Goal: Task Accomplishment & Management: Manage account settings

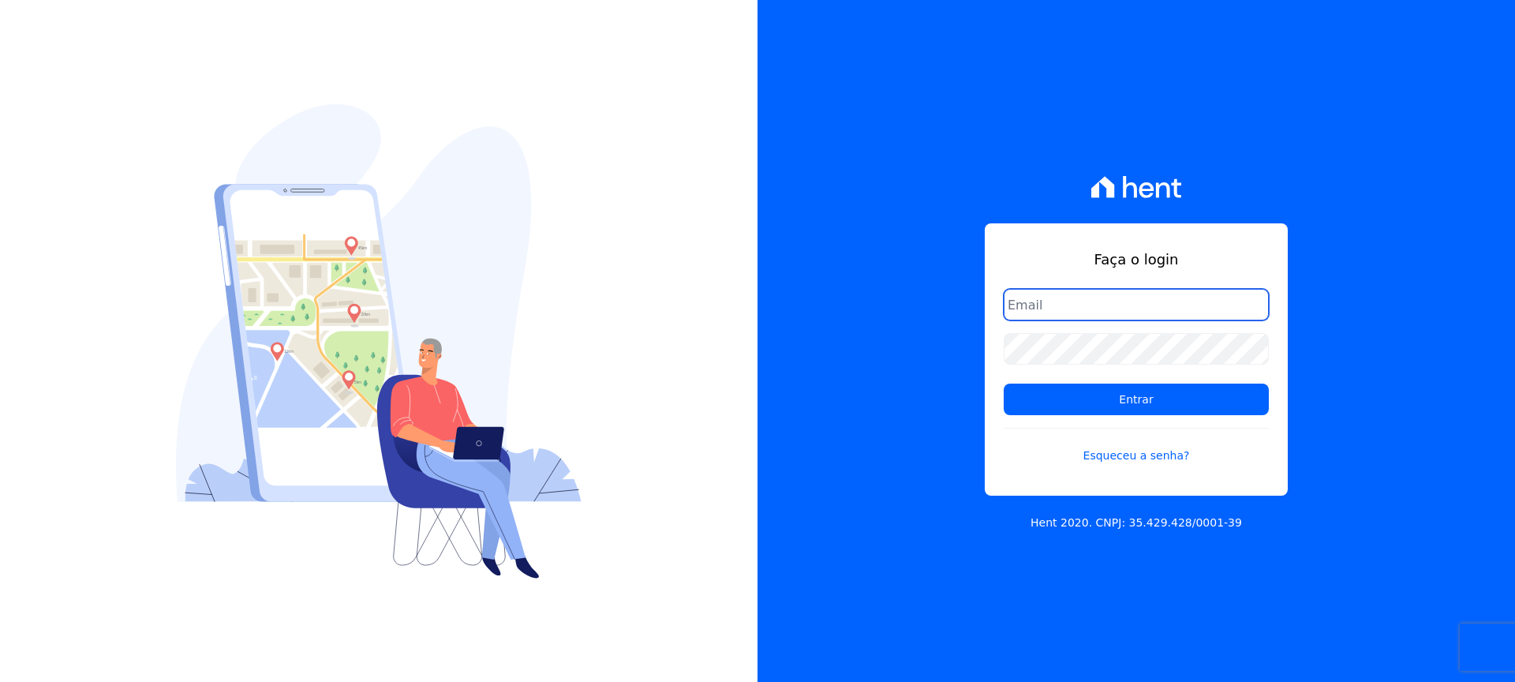
click at [1037, 301] on input "email" at bounding box center [1136, 305] width 265 height 32
click at [1077, 311] on input "email" at bounding box center [1136, 305] width 265 height 32
type input "[PERSON_NAME][EMAIL_ADDRESS][DOMAIN_NAME]"
click at [1131, 454] on link "Esqueceu a senha?" at bounding box center [1136, 446] width 265 height 36
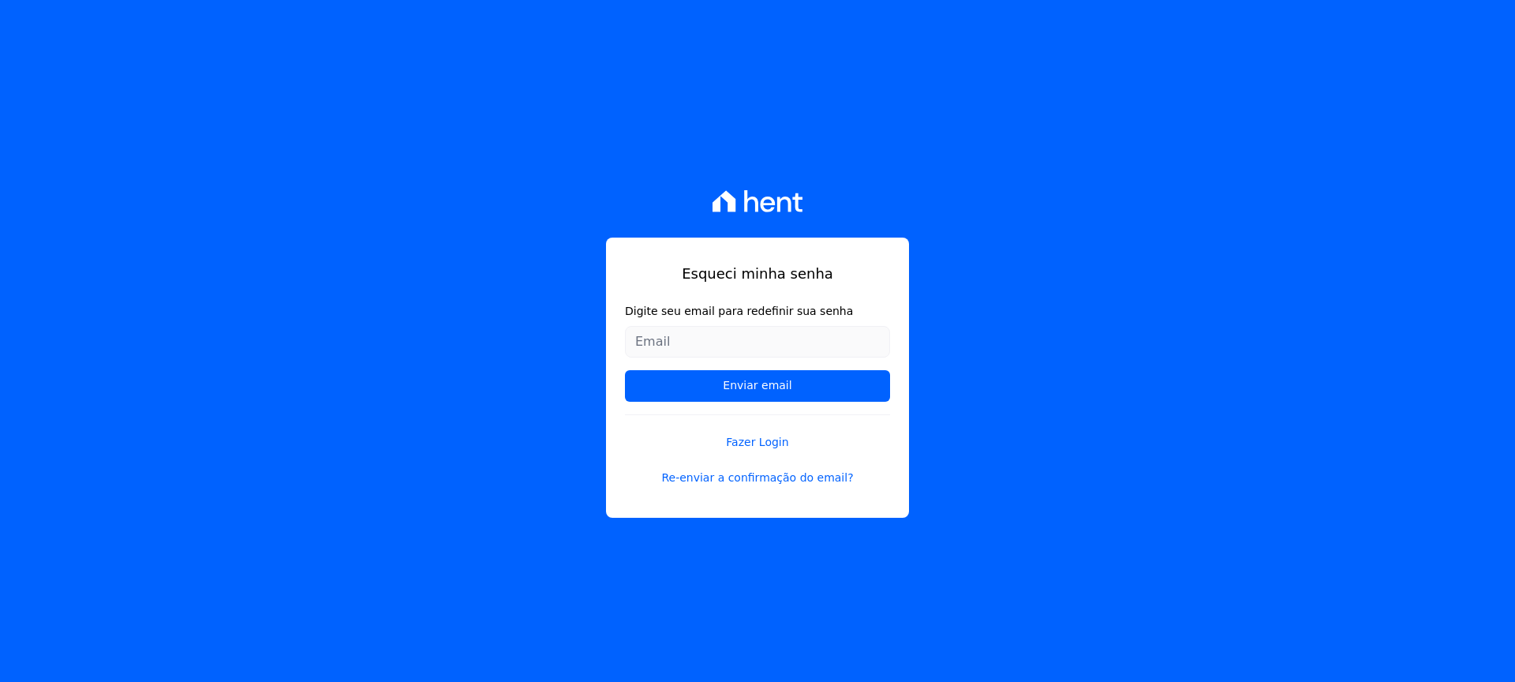
click at [684, 345] on input "Digite seu email para redefinir sua senha" at bounding box center [757, 342] width 265 height 32
type input "[PERSON_NAME][EMAIL_ADDRESS][DOMAIN_NAME]"
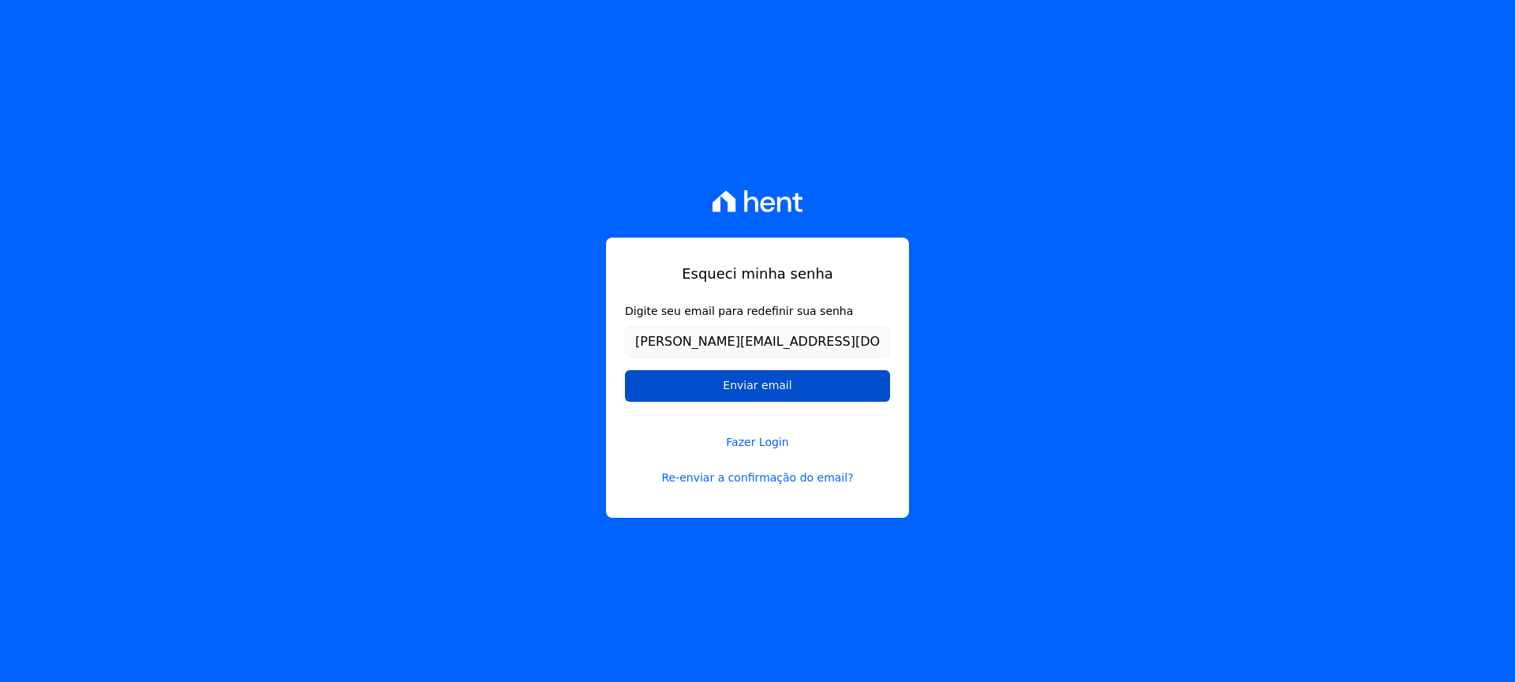
click at [735, 386] on input "Enviar email" at bounding box center [757, 386] width 265 height 32
click at [764, 387] on input "Enviar email" at bounding box center [757, 386] width 265 height 32
click at [758, 442] on link "Fazer Login" at bounding box center [757, 432] width 265 height 36
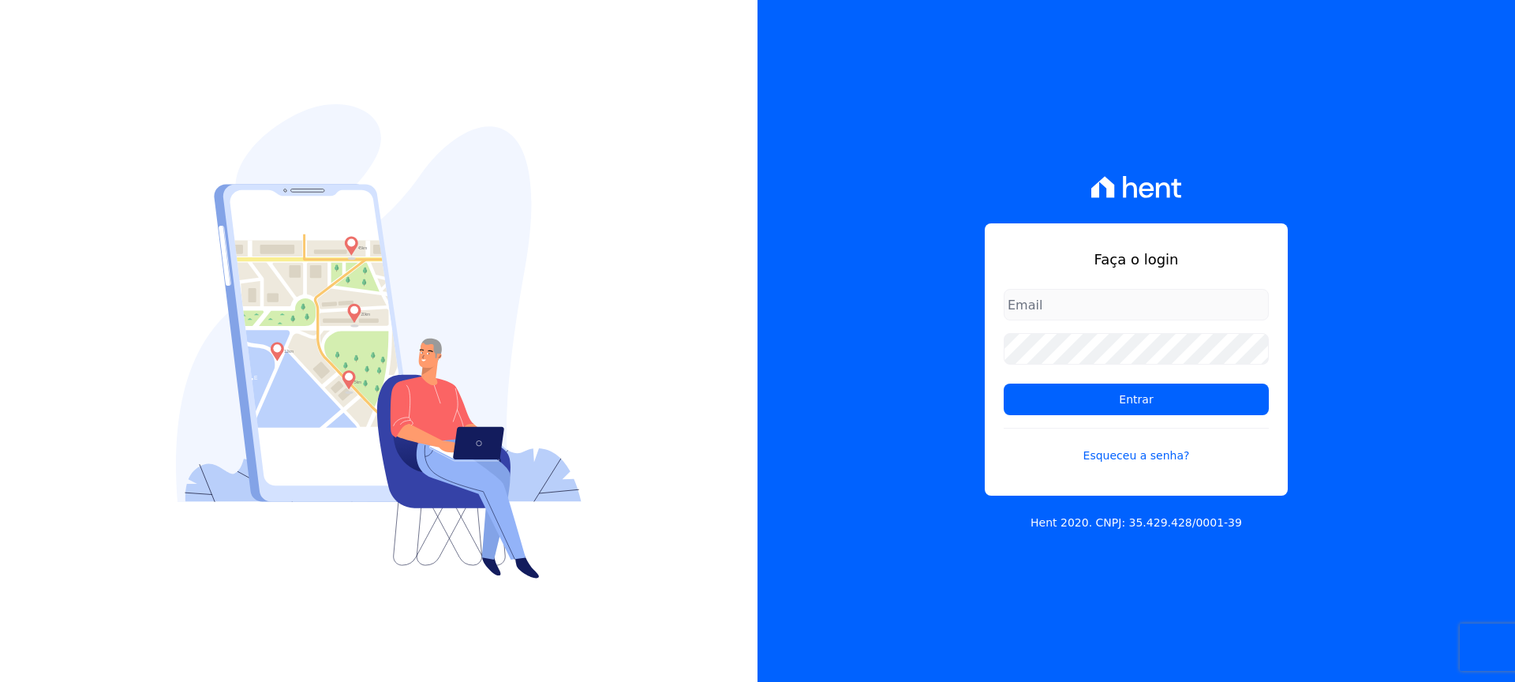
click at [1094, 302] on input "email" at bounding box center [1136, 305] width 265 height 32
type input "[PERSON_NAME][EMAIL_ADDRESS][DOMAIN_NAME]"
click at [1143, 457] on link "Esqueceu a senha?" at bounding box center [1136, 446] width 265 height 36
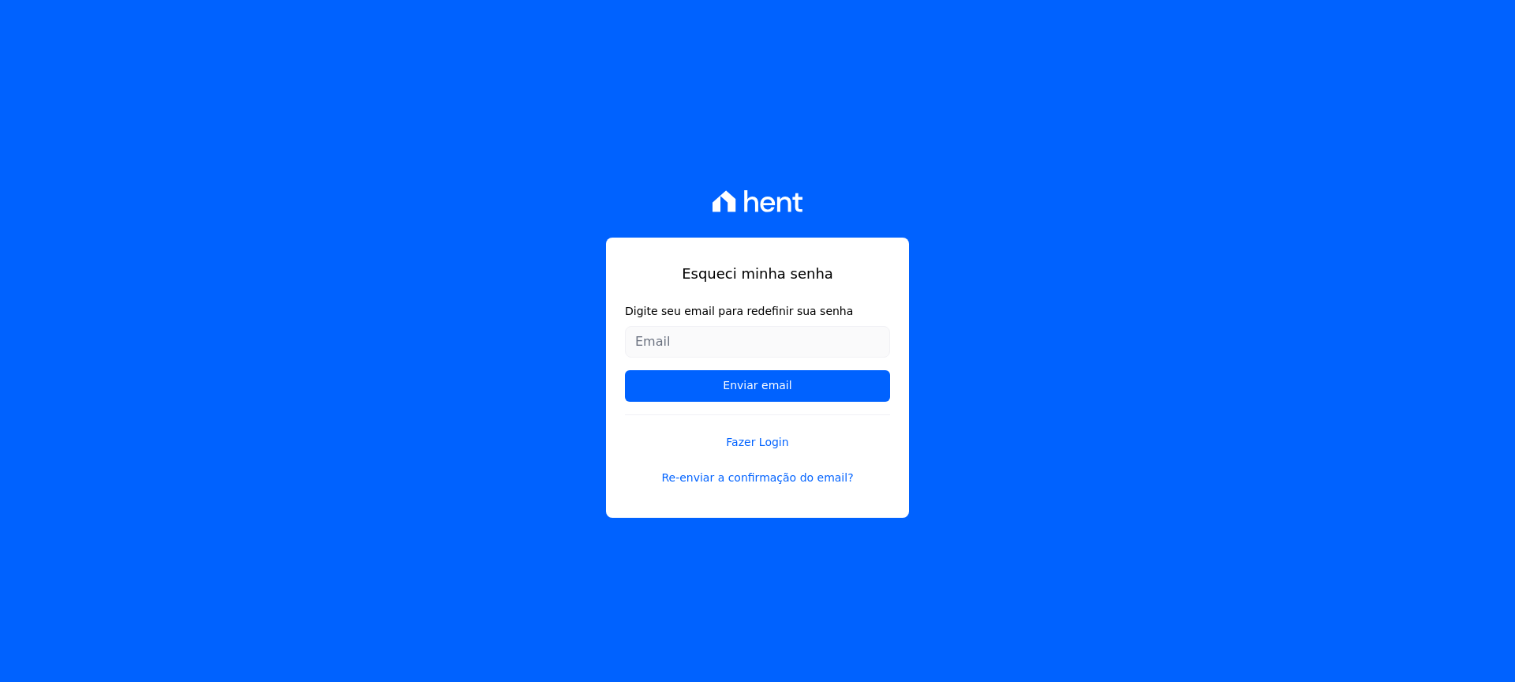
click at [705, 343] on input "Digite seu email para redefinir sua senha" at bounding box center [757, 342] width 265 height 32
type input "[PERSON_NAME][EMAIL_ADDRESS][DOMAIN_NAME]"
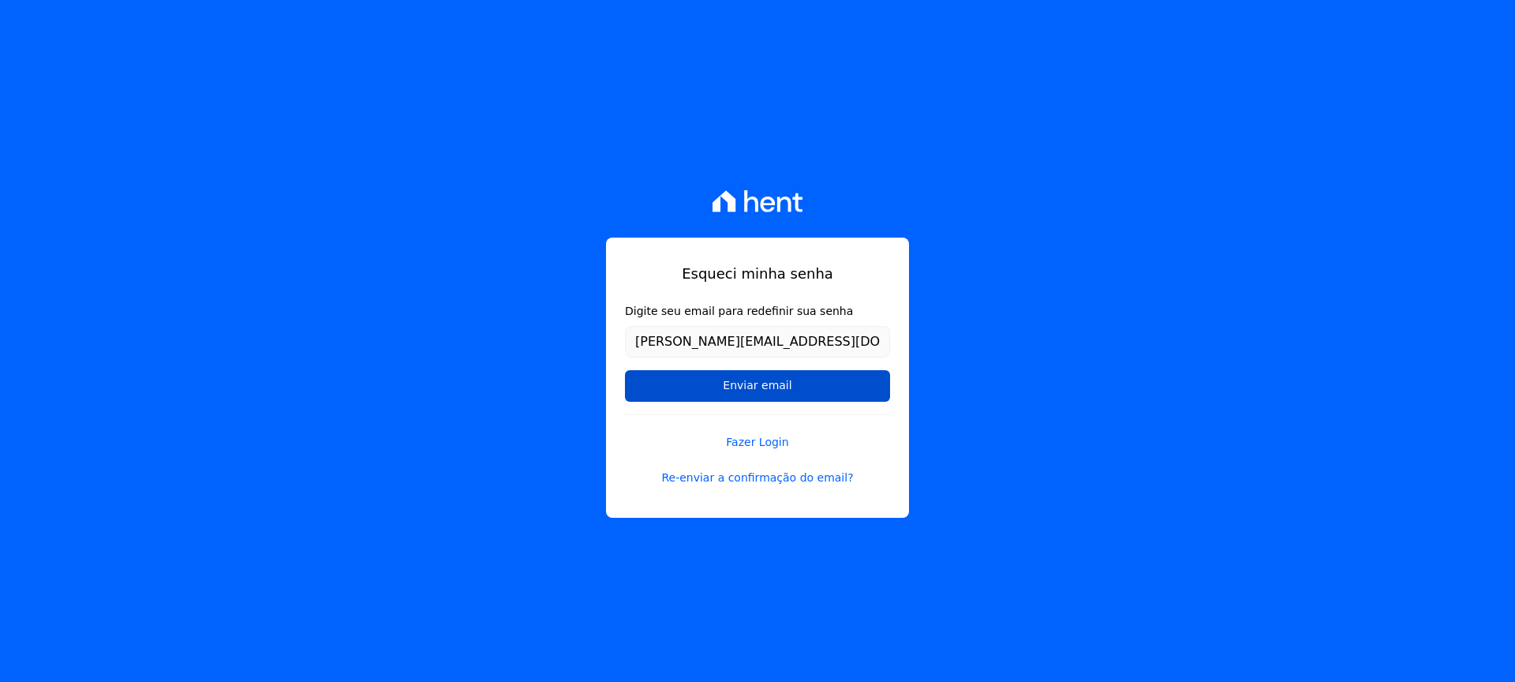
click at [742, 388] on input "Enviar email" at bounding box center [757, 386] width 265 height 32
